Goal: Navigation & Orientation: Find specific page/section

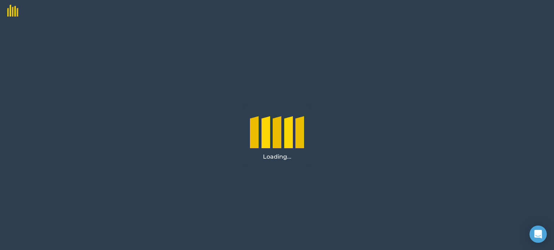
drag, startPoint x: 87, startPoint y: 0, endPoint x: 401, endPoint y: 45, distance: 316.7
click at [401, 45] on div "Loading..." at bounding box center [277, 136] width 554 height 229
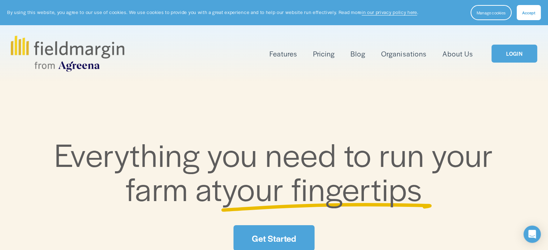
click at [519, 56] on link "LOGIN" at bounding box center [514, 54] width 45 height 18
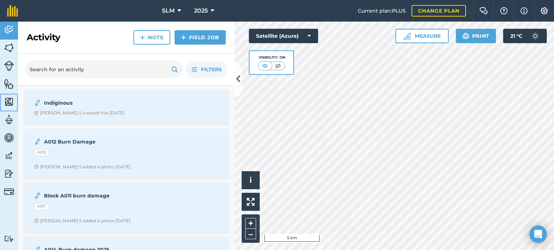
click at [10, 102] on img at bounding box center [9, 102] width 10 height 11
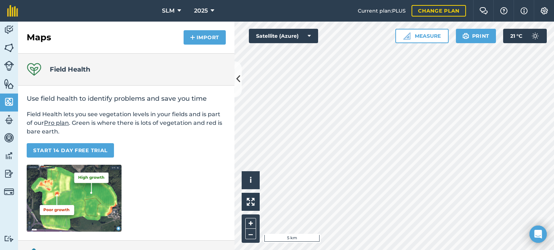
click at [381, 11] on span "Current plan : PLUS" at bounding box center [382, 11] width 48 height 8
click at [398, 9] on span "Current plan : PLUS" at bounding box center [382, 11] width 48 height 8
drag, startPoint x: 387, startPoint y: 11, endPoint x: 404, endPoint y: 11, distance: 16.2
click at [404, 11] on span "Current plan : PLUS" at bounding box center [382, 11] width 48 height 8
click at [443, 10] on link "Change plan" at bounding box center [438, 11] width 54 height 12
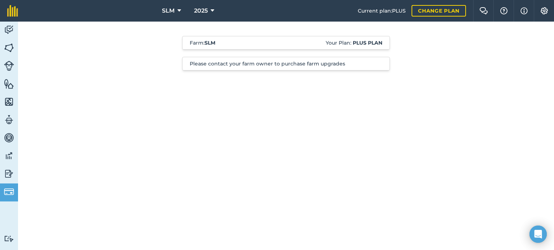
click at [309, 65] on p "Please contact your farm owner to purchase farm upgrades" at bounding box center [286, 63] width 192 height 7
click at [380, 65] on p "Please contact your farm owner to purchase farm upgrades" at bounding box center [286, 63] width 192 height 7
click at [387, 11] on span "Current plan : PLUS" at bounding box center [382, 11] width 48 height 8
click at [3, 158] on link "Data" at bounding box center [9, 157] width 18 height 18
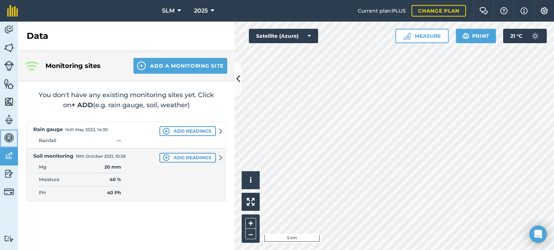
click at [6, 134] on img at bounding box center [9, 138] width 10 height 11
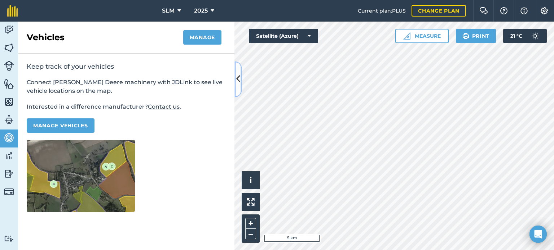
click at [238, 76] on icon at bounding box center [238, 79] width 4 height 13
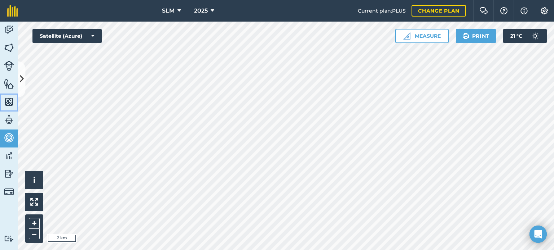
click at [9, 102] on img at bounding box center [9, 102] width 10 height 11
click at [20, 76] on icon at bounding box center [22, 79] width 4 height 13
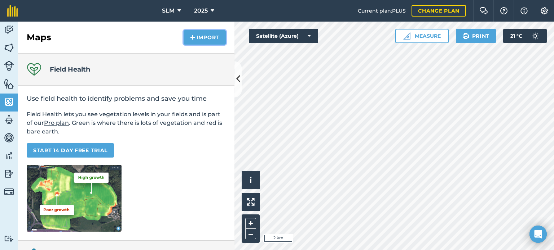
click at [198, 39] on button "Import" at bounding box center [204, 37] width 42 height 14
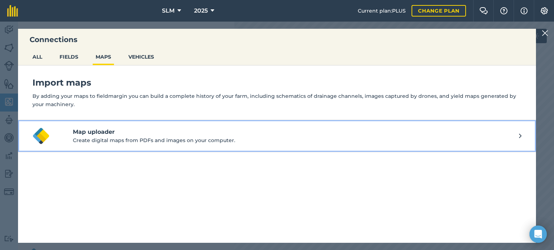
click at [203, 137] on p "Create digital maps from PDFs and images on your computer." at bounding box center [296, 141] width 446 height 8
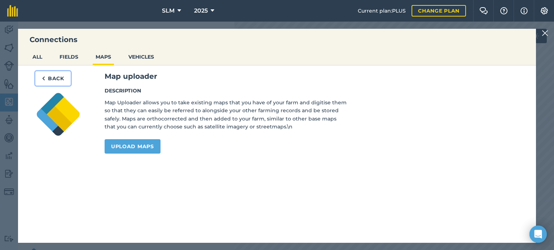
click at [48, 75] on button "Back" at bounding box center [52, 78] width 35 height 14
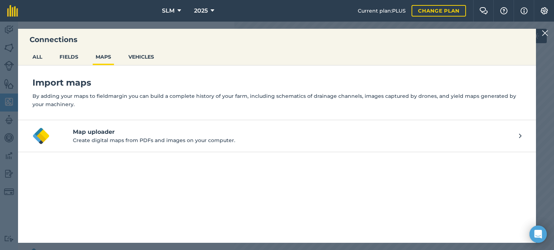
click at [542, 32] on img at bounding box center [544, 33] width 6 height 9
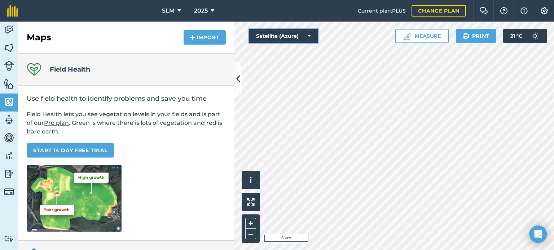
click at [305, 35] on button "Satellite (Azure)" at bounding box center [283, 36] width 69 height 14
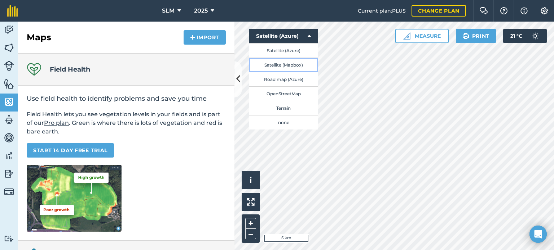
click at [298, 66] on button "Satellite (Mapbox)" at bounding box center [283, 65] width 69 height 14
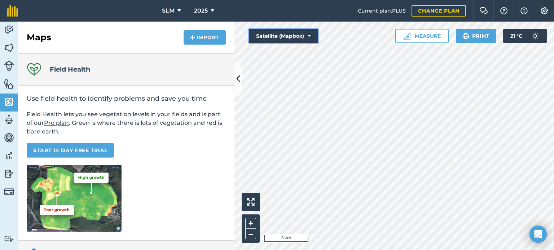
click at [311, 33] on button "Satellite (Mapbox)" at bounding box center [283, 36] width 69 height 14
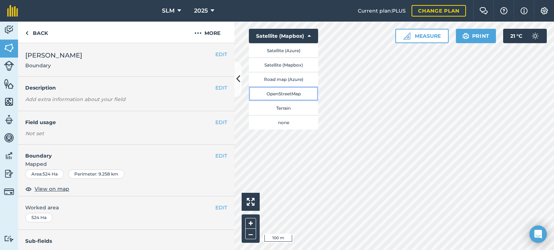
click at [282, 94] on button "OpenStreetMap" at bounding box center [283, 94] width 69 height 14
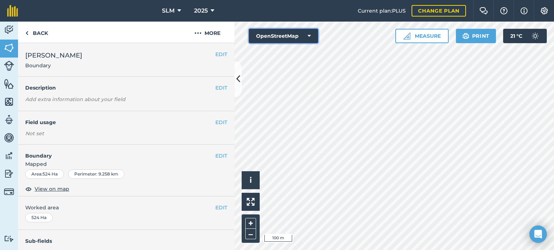
click at [300, 35] on button "OpenStreetMap" at bounding box center [283, 36] width 69 height 14
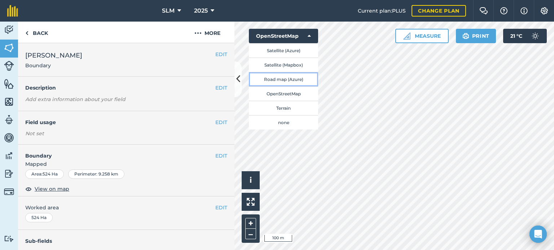
click at [301, 80] on button "Road map (Azure)" at bounding box center [283, 79] width 69 height 14
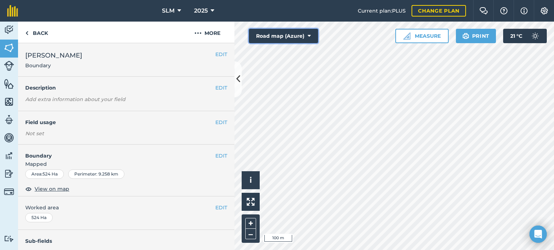
click at [307, 35] on button "Road map (Azure)" at bounding box center [283, 36] width 69 height 14
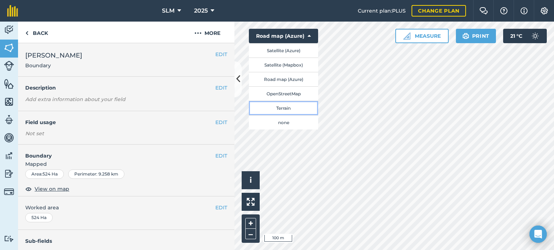
click at [297, 104] on button "Terrain" at bounding box center [283, 108] width 69 height 14
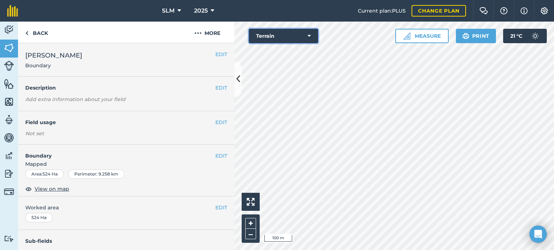
click at [302, 31] on button "Terrain" at bounding box center [283, 36] width 69 height 14
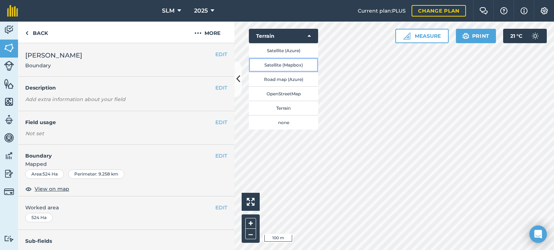
click at [297, 62] on button "Satellite (Mapbox)" at bounding box center [283, 65] width 69 height 14
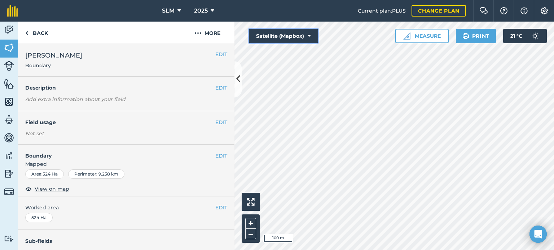
click at [300, 40] on button "Satellite (Mapbox)" at bounding box center [283, 36] width 69 height 14
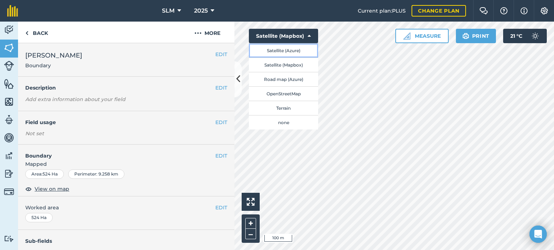
click at [296, 52] on button "Satellite (Azure)" at bounding box center [283, 50] width 69 height 14
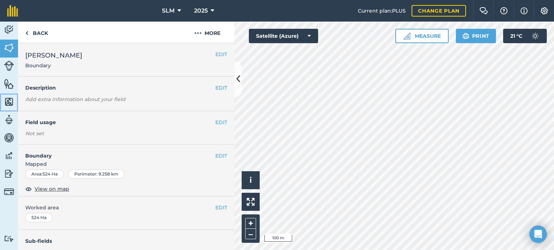
click at [5, 102] on img at bounding box center [9, 102] width 10 height 11
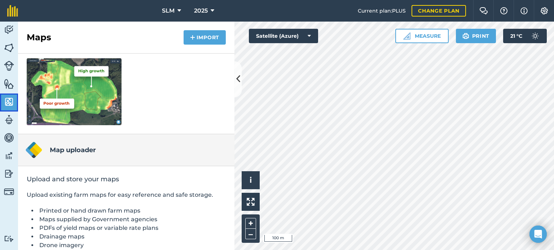
scroll to position [136, 0]
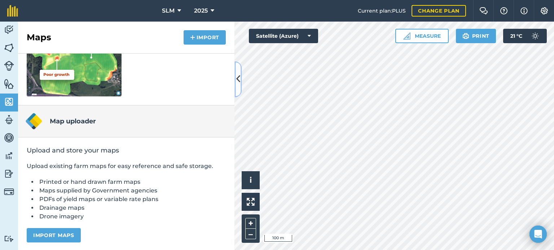
drag, startPoint x: 251, startPoint y: 39, endPoint x: 238, endPoint y: 84, distance: 46.9
click at [238, 84] on icon at bounding box center [238, 79] width 4 height 13
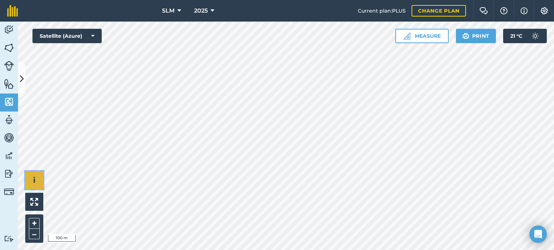
drag, startPoint x: 35, startPoint y: 232, endPoint x: 32, endPoint y: 178, distance: 54.1
click at [32, 178] on button "i" at bounding box center [34, 181] width 18 height 18
click at [11, 190] on img at bounding box center [9, 192] width 10 height 10
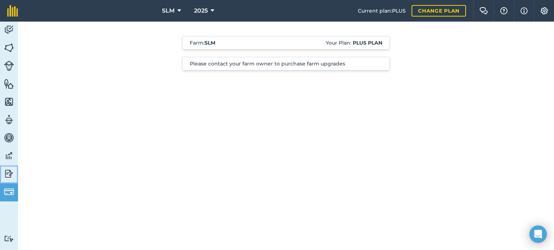
click at [9, 175] on img at bounding box center [9, 174] width 10 height 11
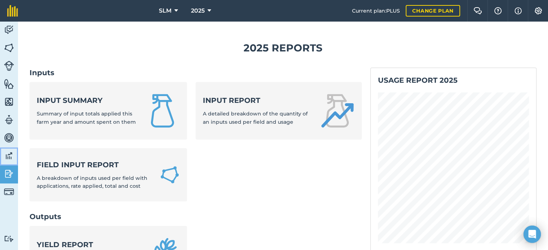
click at [10, 158] on img at bounding box center [9, 156] width 10 height 11
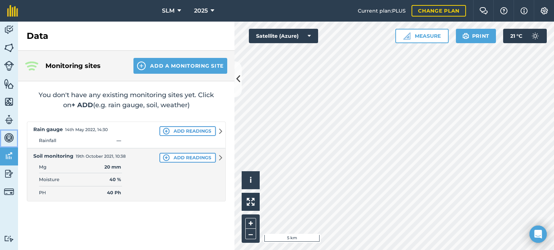
click at [9, 137] on img at bounding box center [9, 138] width 10 height 11
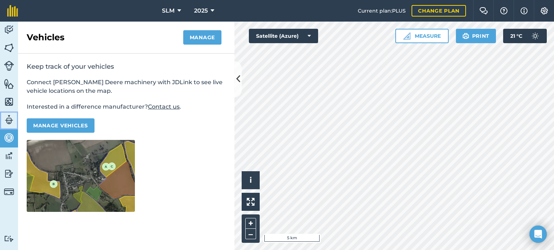
click at [10, 122] on img at bounding box center [9, 120] width 10 height 11
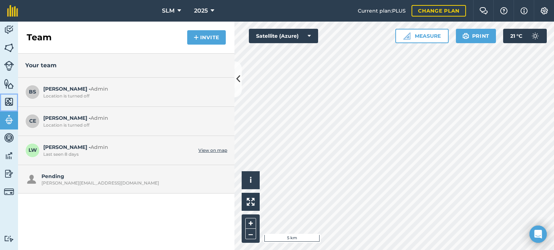
click at [10, 104] on img at bounding box center [9, 102] width 10 height 11
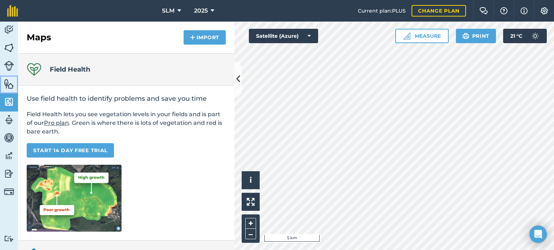
click at [11, 86] on img at bounding box center [9, 84] width 10 height 11
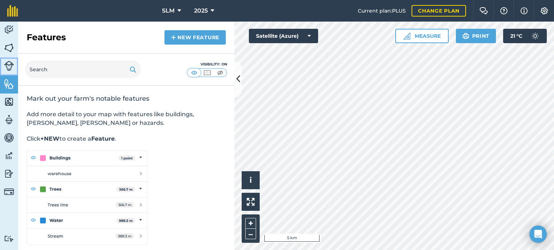
click at [10, 72] on link "Livestock" at bounding box center [9, 67] width 18 height 18
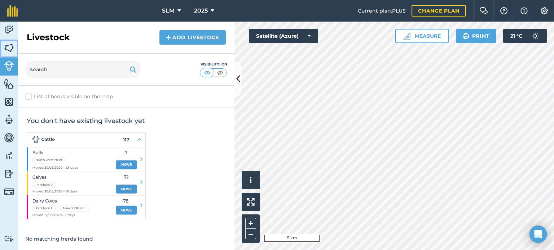
click at [11, 52] on img at bounding box center [9, 48] width 10 height 11
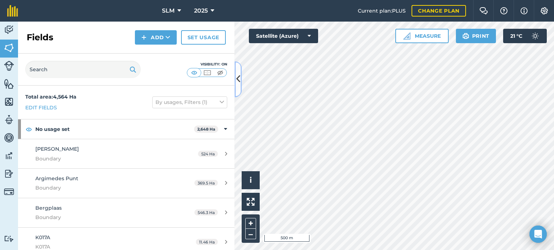
click at [238, 73] on icon at bounding box center [238, 79] width 4 height 13
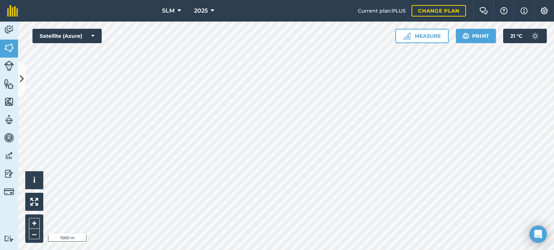
click at [419, 40] on div "Hello i © 2025 TomTom, Microsoft 1000 m + – Satellite (Azure) Measure Print 21 …" at bounding box center [286, 136] width 536 height 229
